Goal: Information Seeking & Learning: Learn about a topic

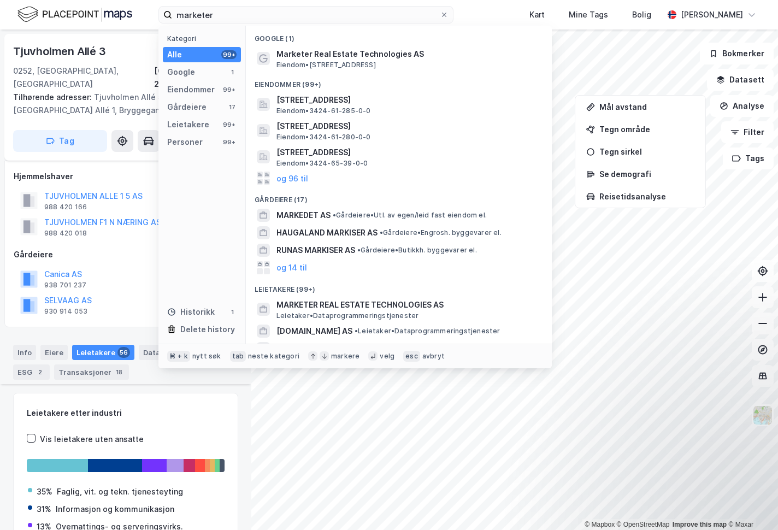
click at [172, 11] on input "marketer" at bounding box center [306, 15] width 268 height 16
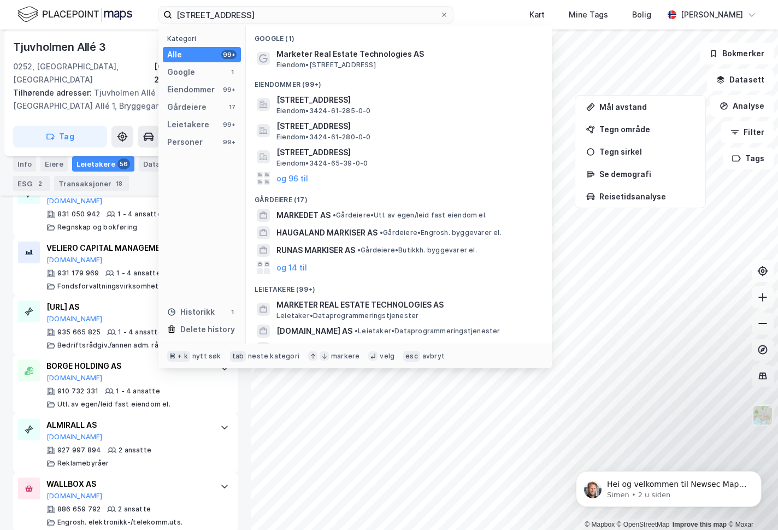
type input "[STREET_ADDRESS]"
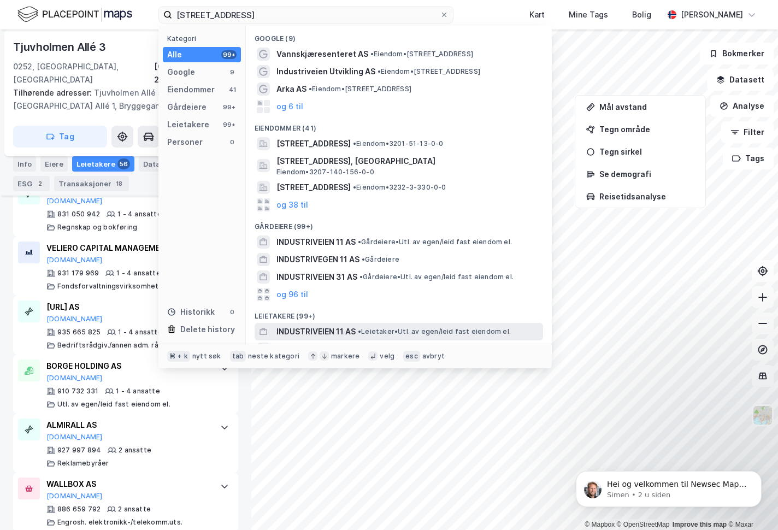
click at [330, 331] on span "INDUSTRIVEIEN 11 AS" at bounding box center [316, 331] width 79 height 13
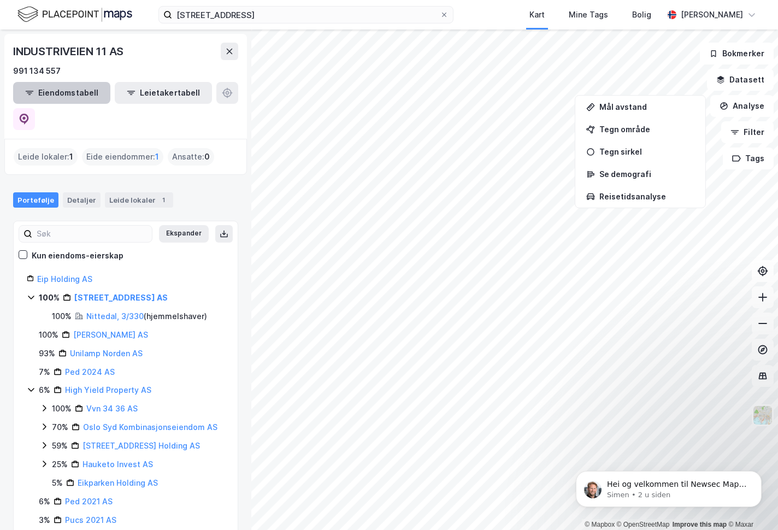
click at [46, 85] on button "Eiendomstabell" at bounding box center [61, 93] width 97 height 22
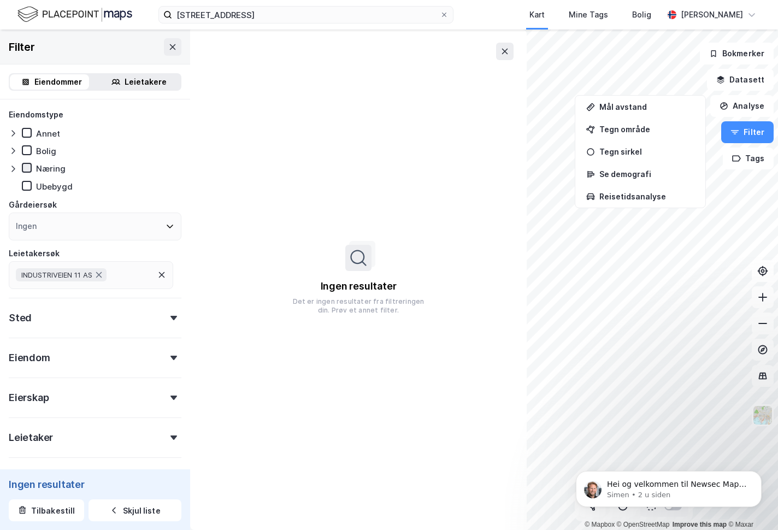
click at [26, 168] on icon at bounding box center [27, 168] width 8 height 8
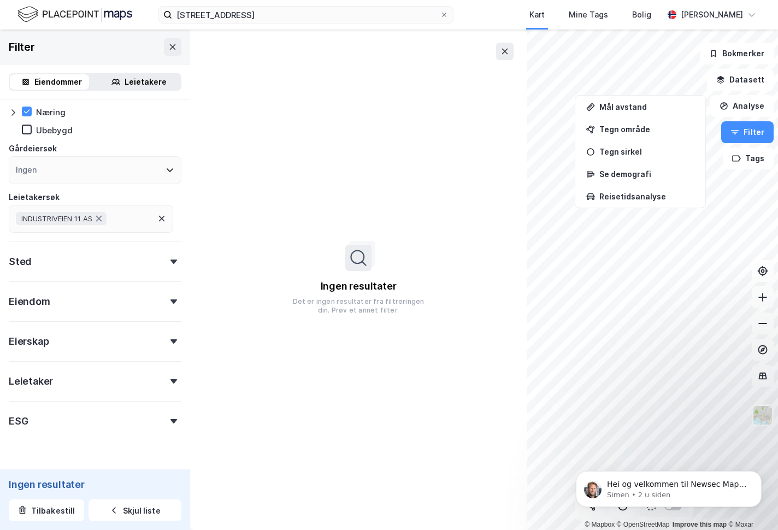
click at [171, 302] on icon at bounding box center [174, 301] width 7 height 4
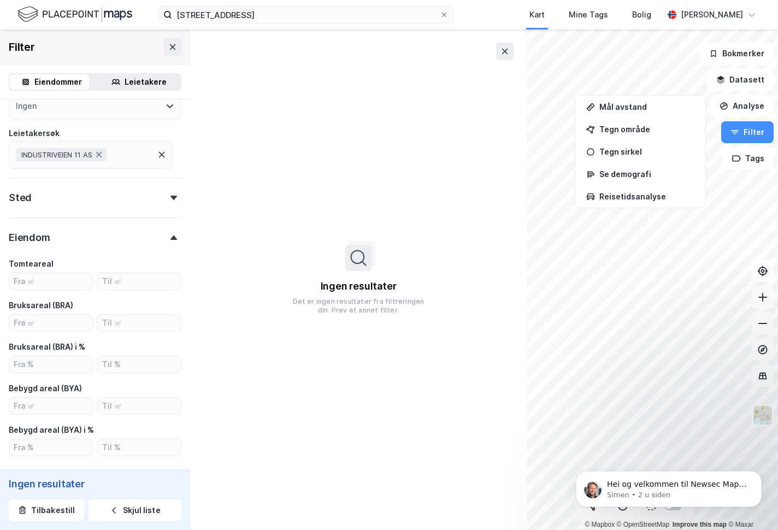
scroll to position [0, 0]
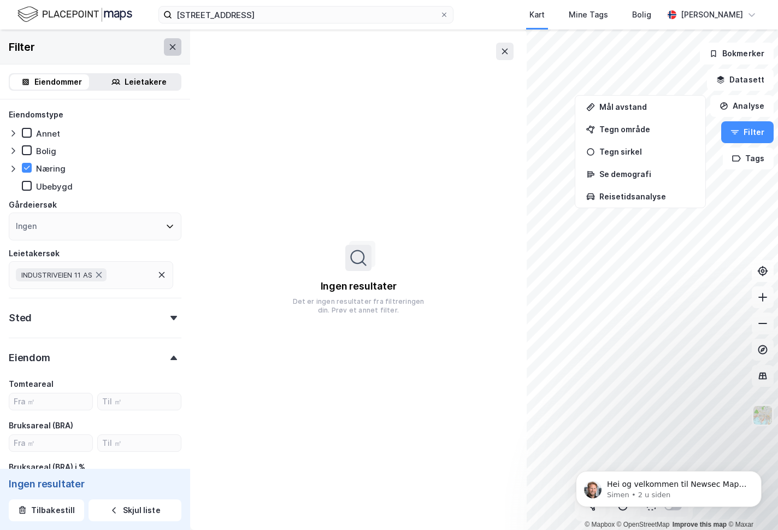
click at [170, 46] on icon at bounding box center [173, 46] width 6 height 5
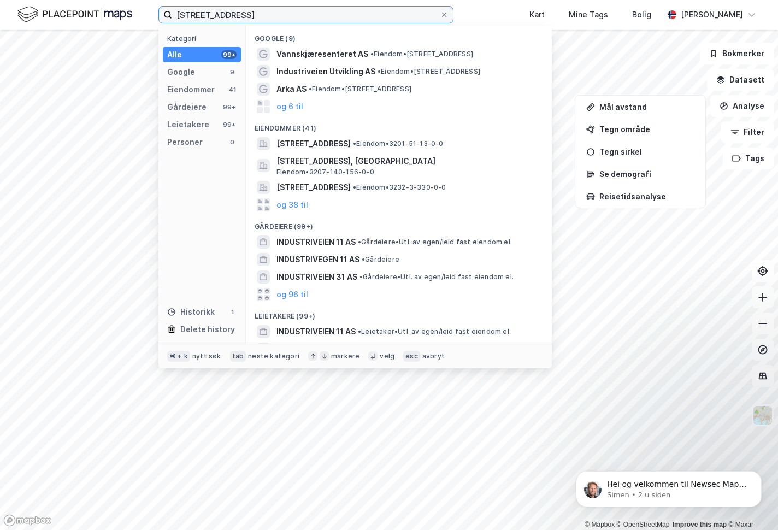
click at [252, 18] on input "[STREET_ADDRESS]" at bounding box center [306, 15] width 268 height 16
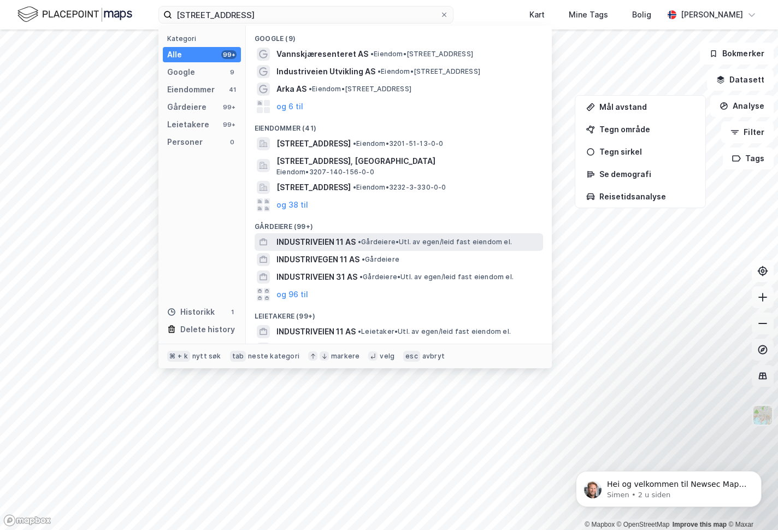
click at [308, 238] on span "INDUSTRIVEIEN 11 AS" at bounding box center [316, 242] width 79 height 13
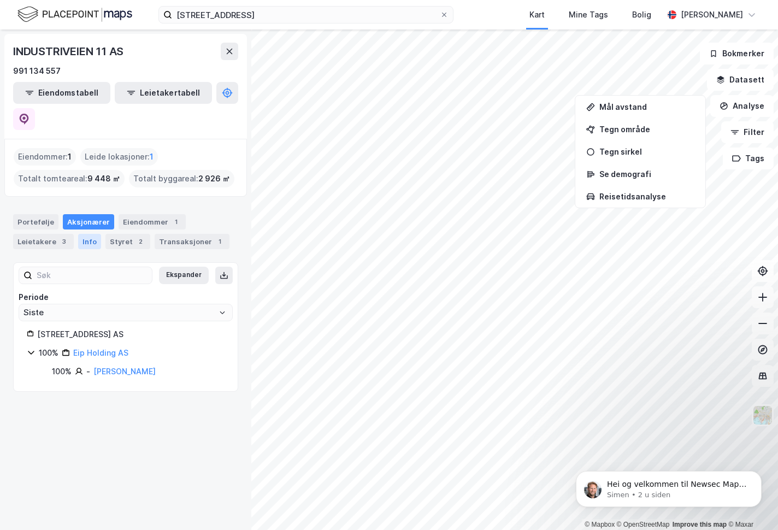
click at [83, 234] on div "Info" at bounding box center [89, 241] width 23 height 15
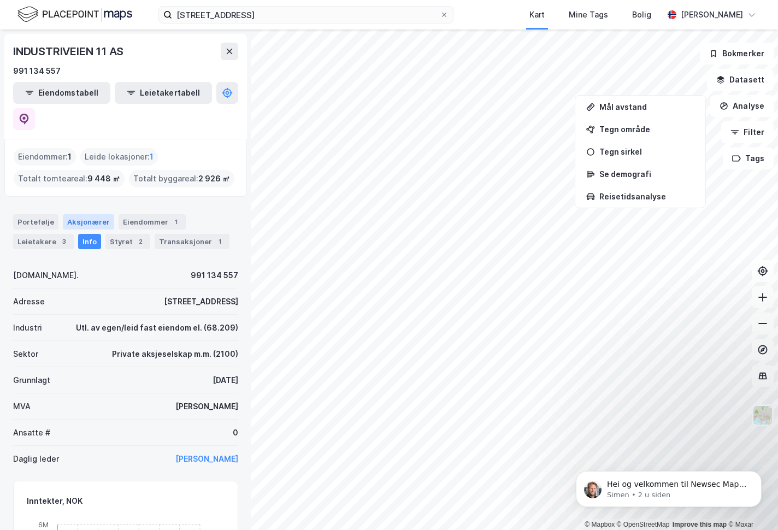
click at [87, 214] on div "Aksjonærer" at bounding box center [88, 221] width 51 height 15
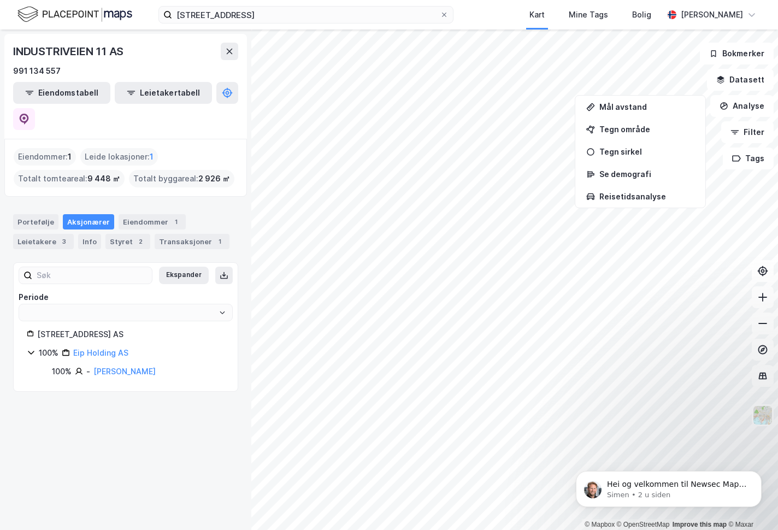
type input "Siste"
click at [39, 214] on div "Portefølje" at bounding box center [35, 221] width 45 height 15
